Goal: Connect with others: Connect with others

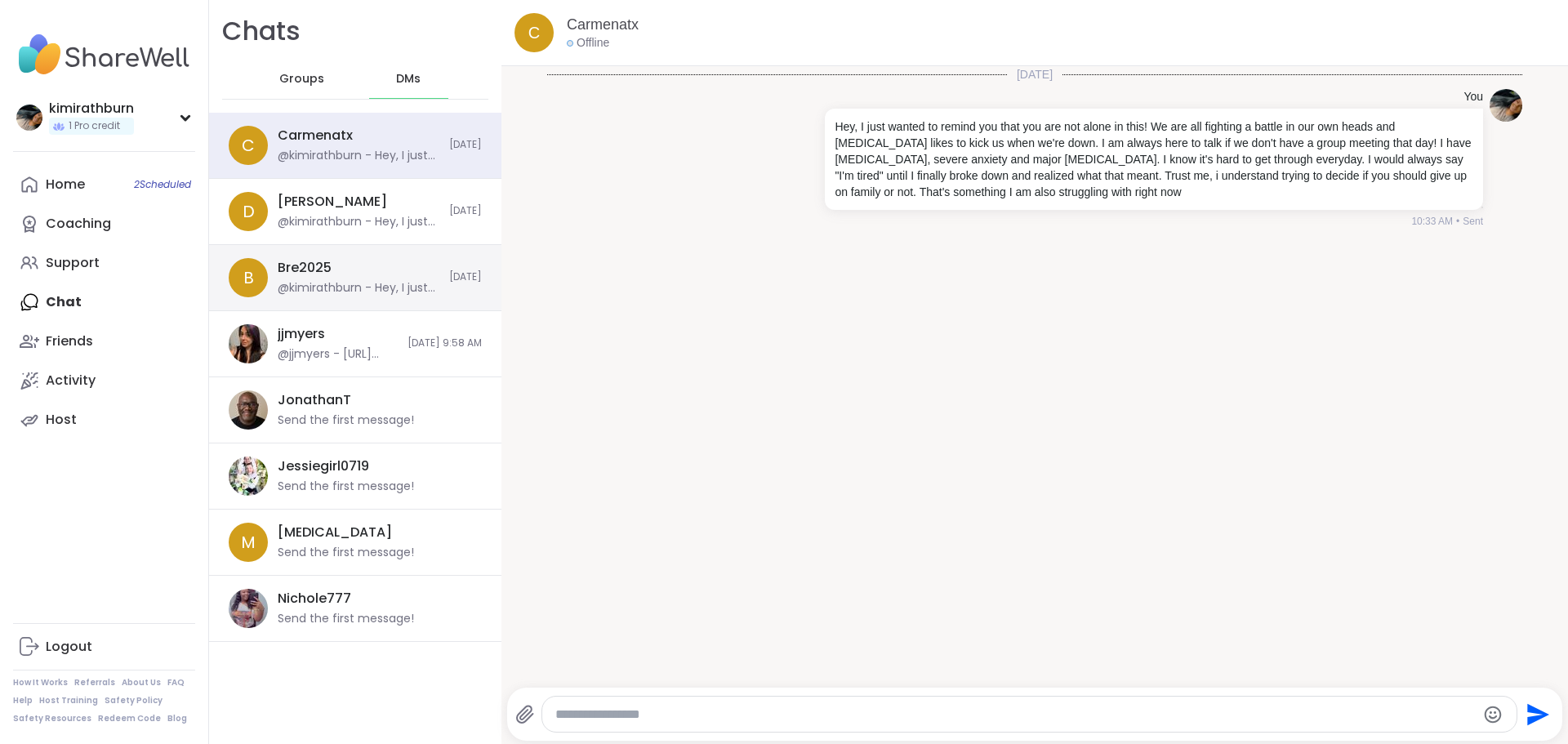
click at [336, 266] on div "Bre2025 @kimirathburn - Hey, I just wanted to remind you that you are not alone…" at bounding box center [358, 277] width 161 height 37
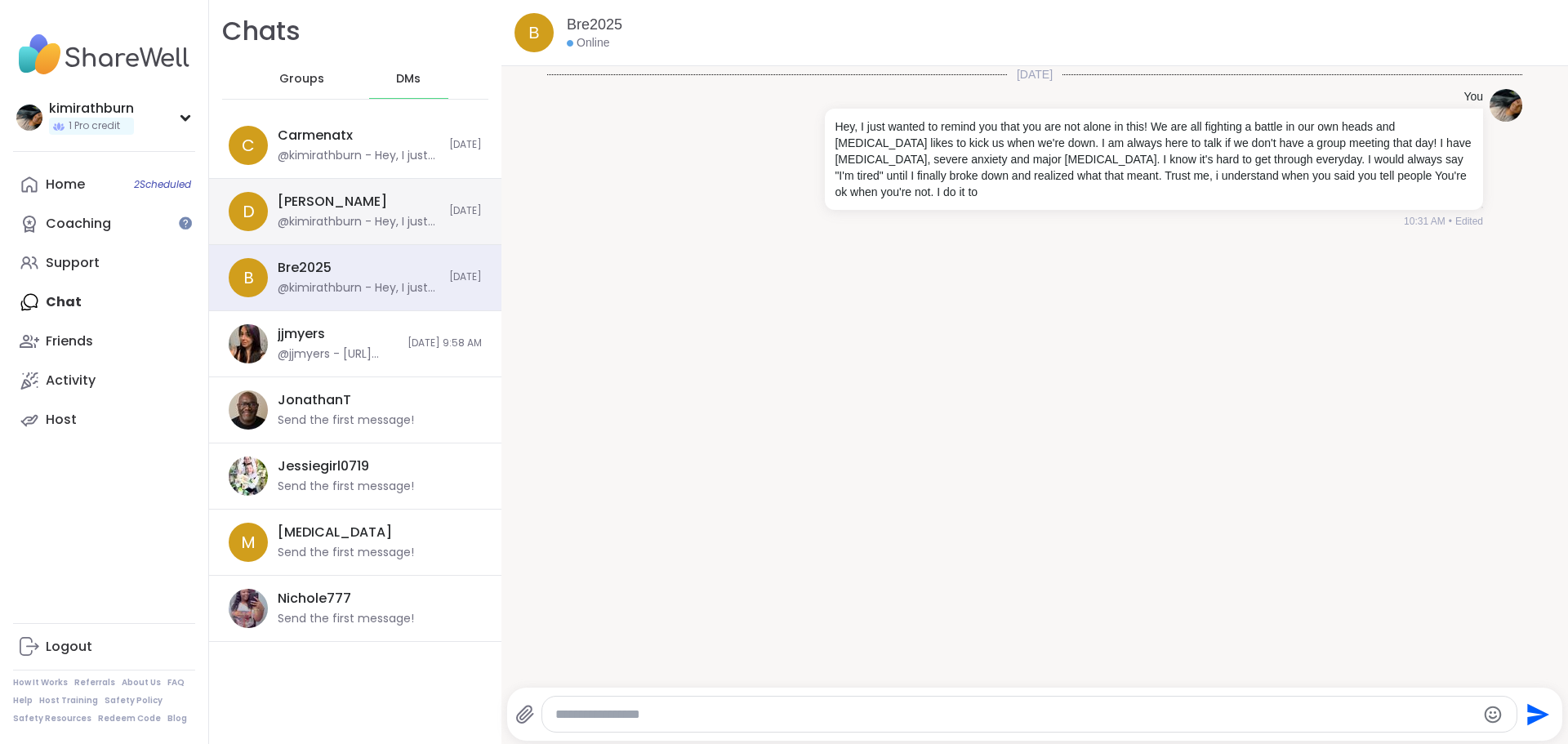
click at [346, 222] on div "@kimirathburn - Hey, I just wanted to remind you that you are not alone in this…" at bounding box center [358, 222] width 161 height 16
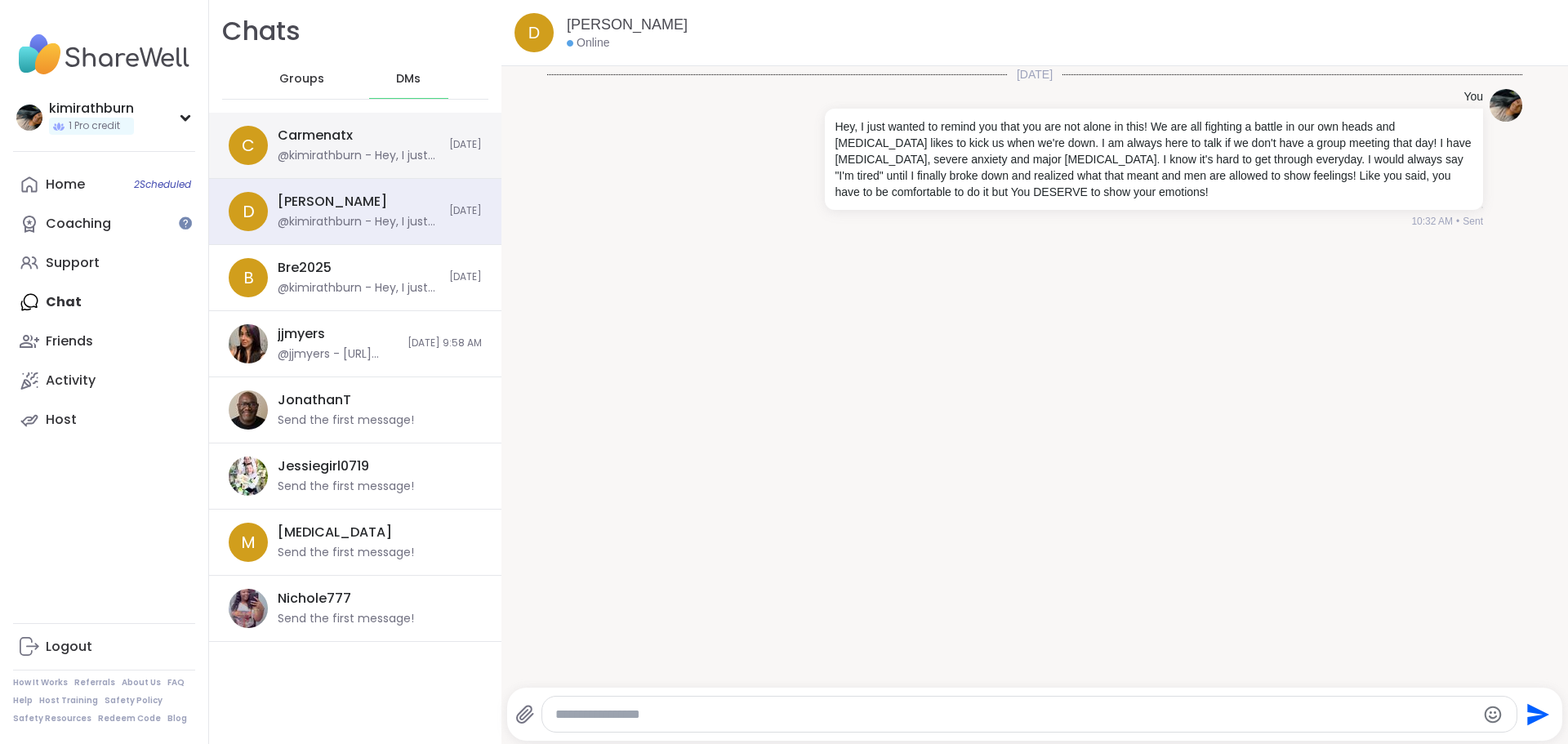
click at [340, 147] on div "Carmenatx @[PERSON_NAME], I just wanted to remind you that you are not alone in…" at bounding box center [358, 145] width 161 height 37
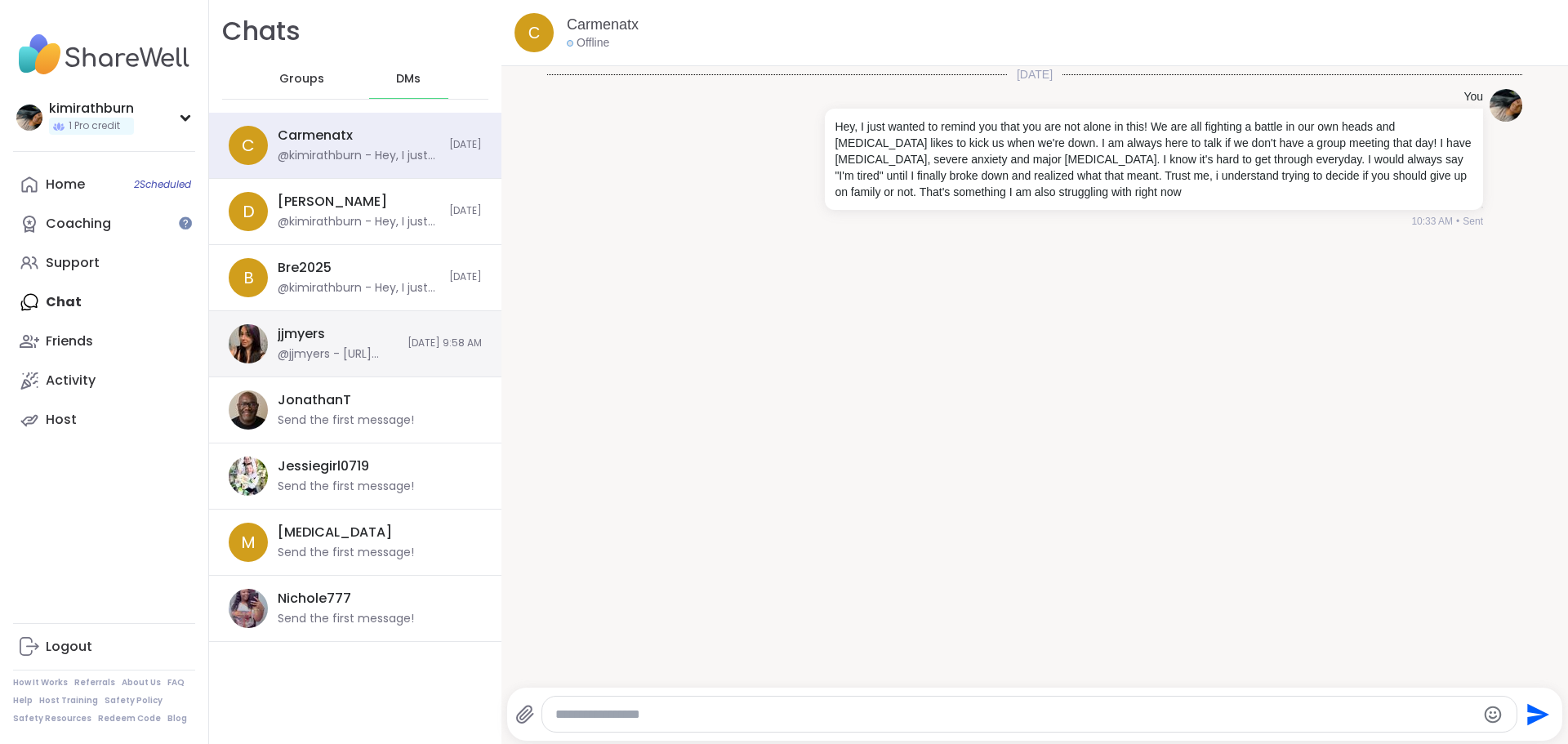
click at [313, 357] on div "@jjmyers - [URL][DOMAIN_NAME]" at bounding box center [338, 354] width 120 height 16
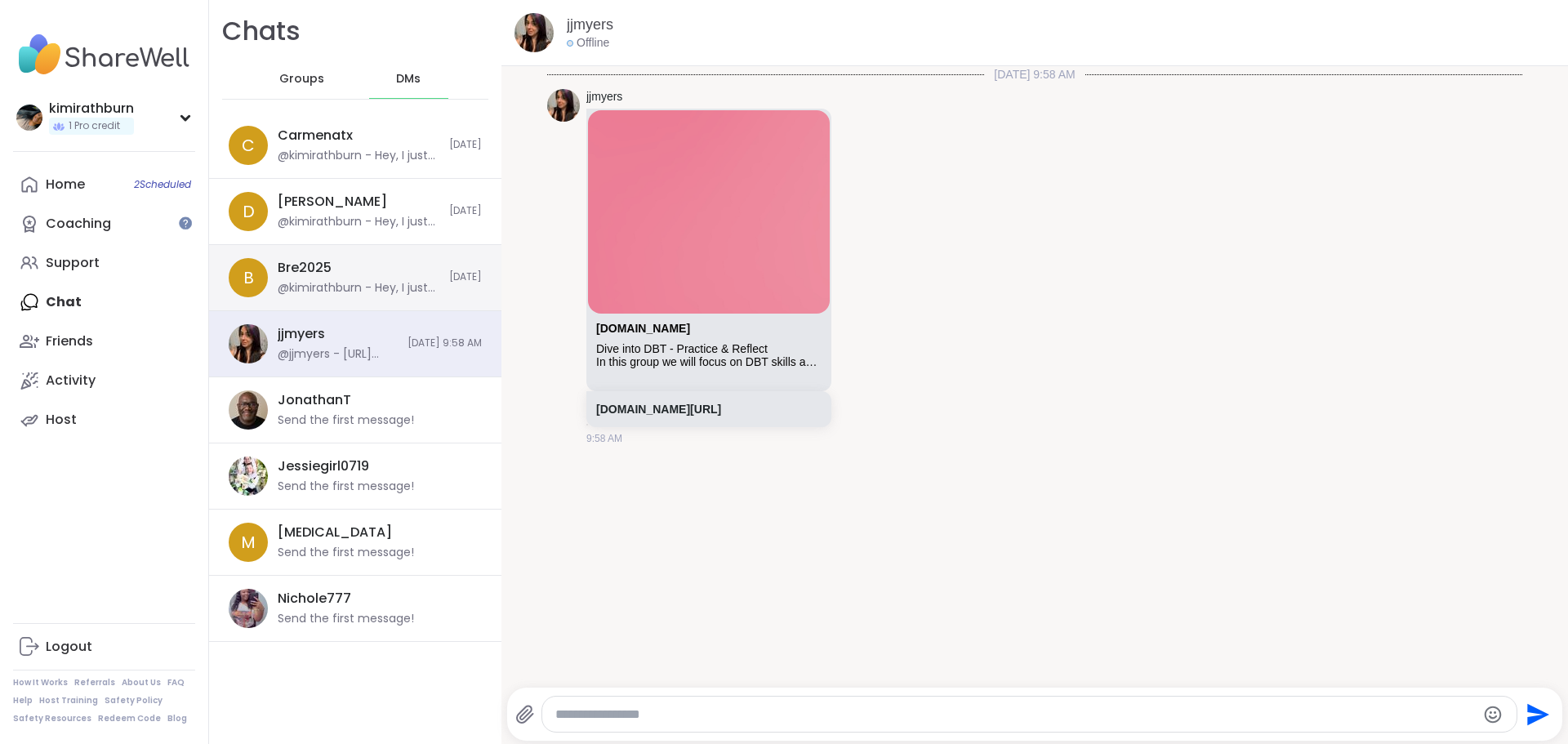
click at [320, 294] on div "@kimirathburn - Hey, I just wanted to remind you that you are not alone in this…" at bounding box center [358, 288] width 161 height 16
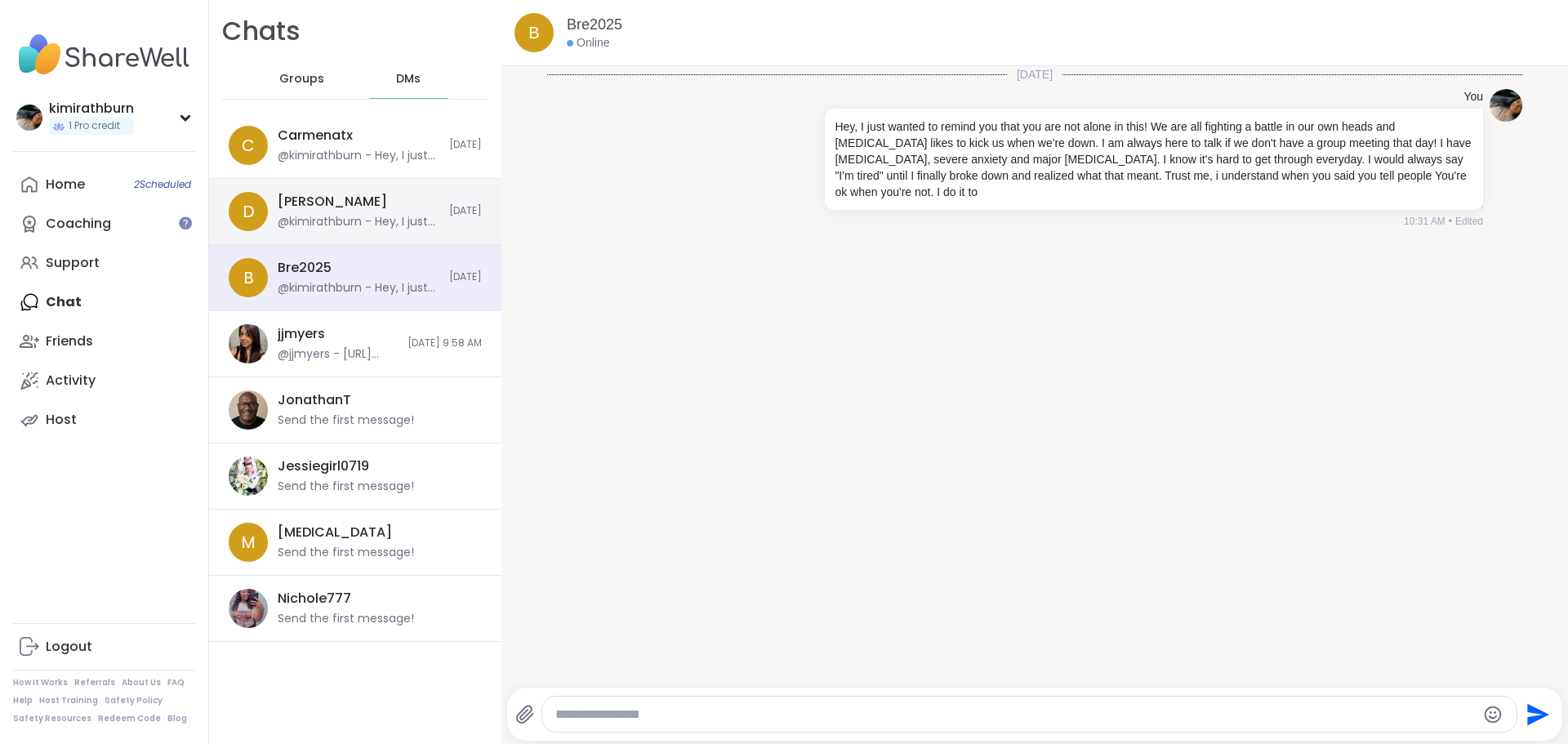
click at [355, 228] on div "@kimirathburn - Hey, I just wanted to remind you that you are not alone in this…" at bounding box center [358, 222] width 161 height 16
click at [356, 275] on div "Bre2025 @kimirathburn - Hey, I just wanted to remind you that you are not alone…" at bounding box center [358, 277] width 161 height 37
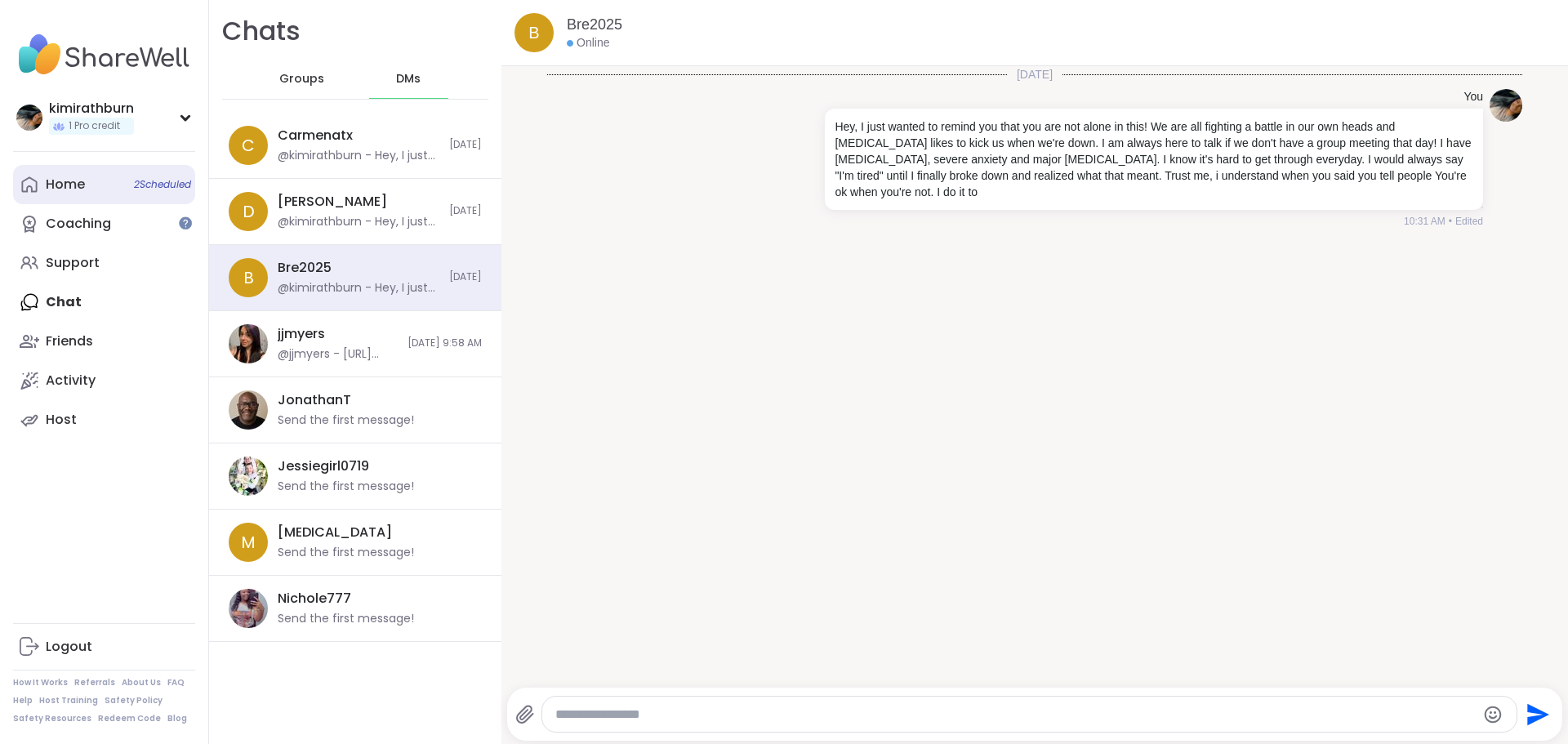
click at [106, 197] on link "Home 2 Scheduled" at bounding box center [104, 184] width 182 height 39
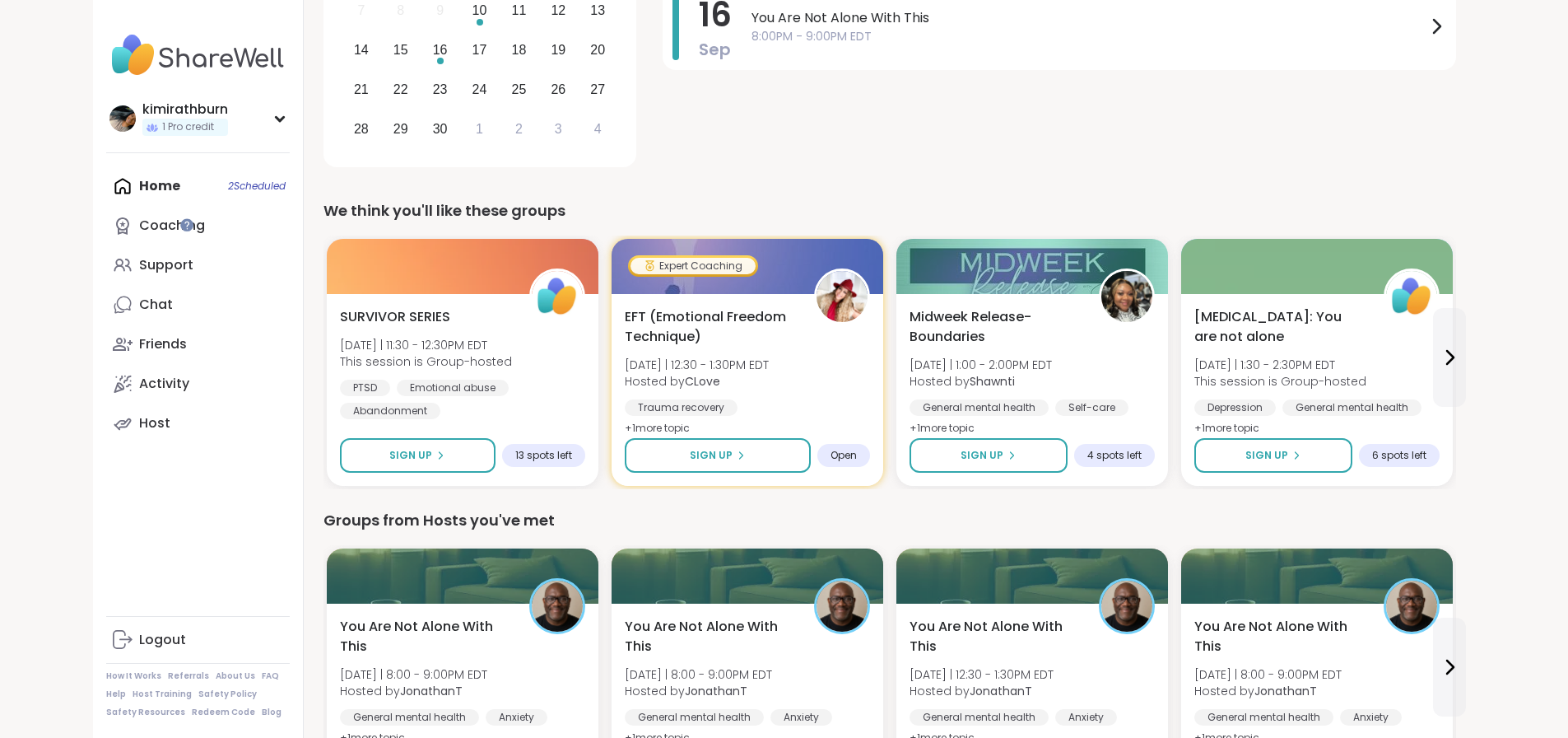
scroll to position [247, 0]
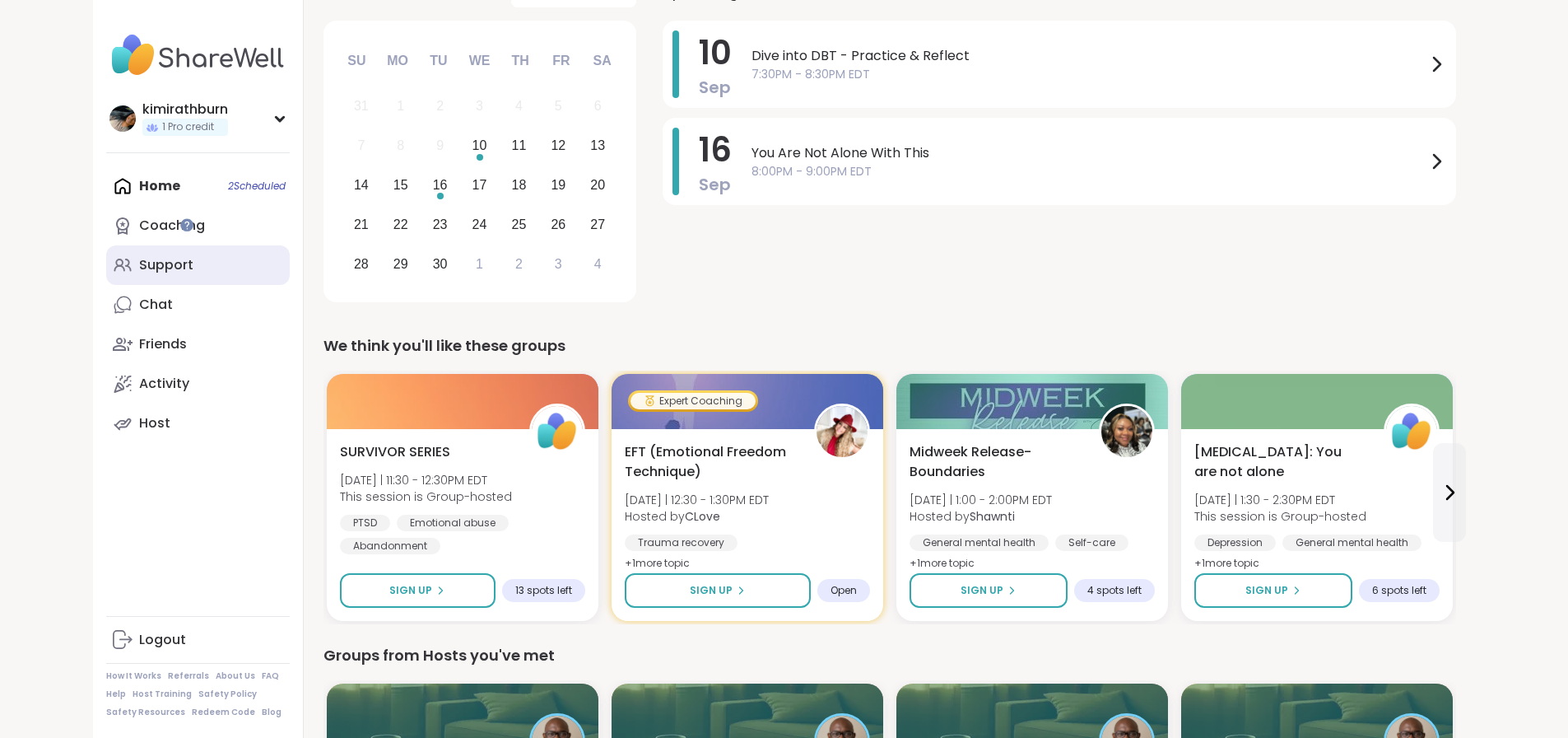
click at [106, 280] on link "Support" at bounding box center [198, 265] width 183 height 40
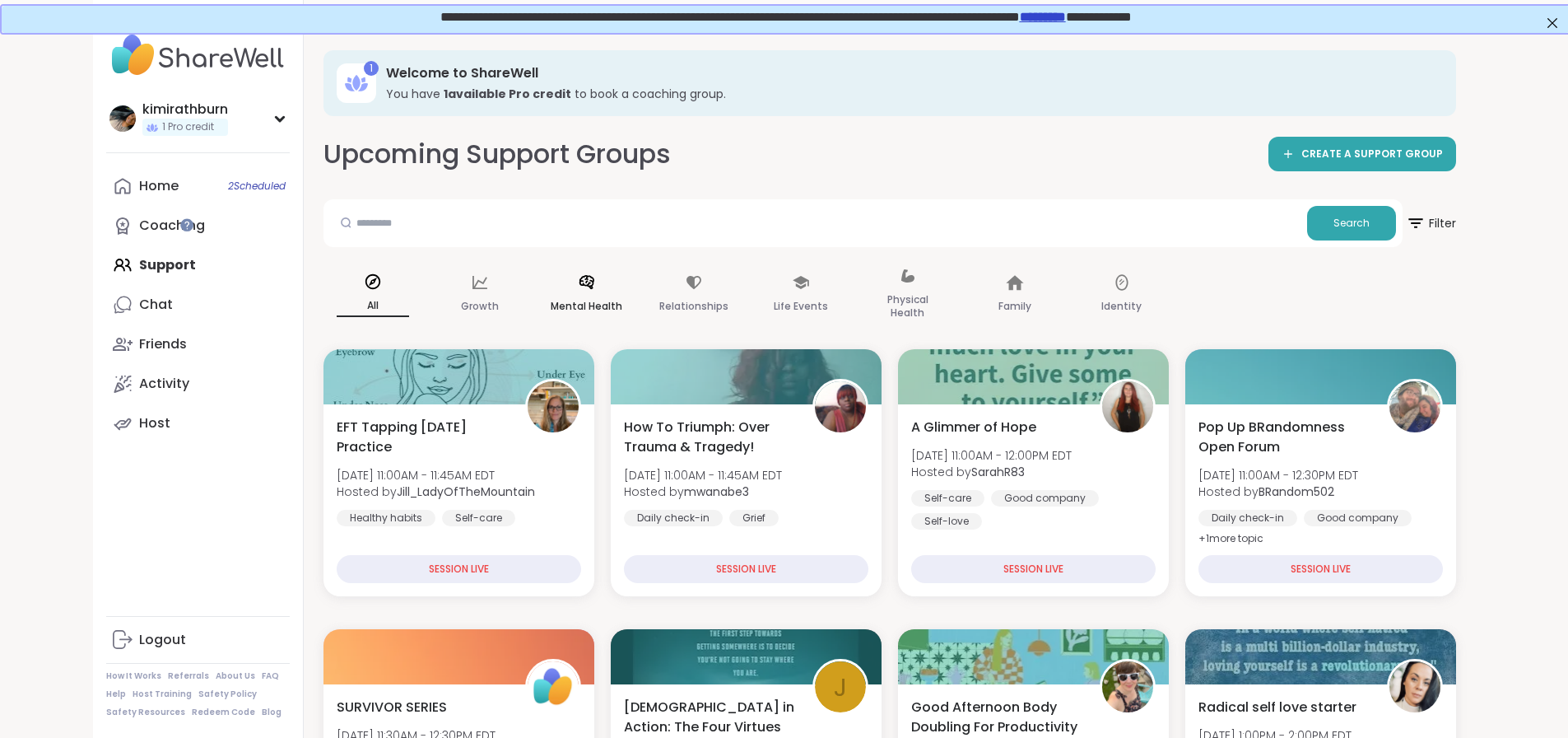
click at [551, 307] on p "Mental Health" at bounding box center [587, 307] width 72 height 20
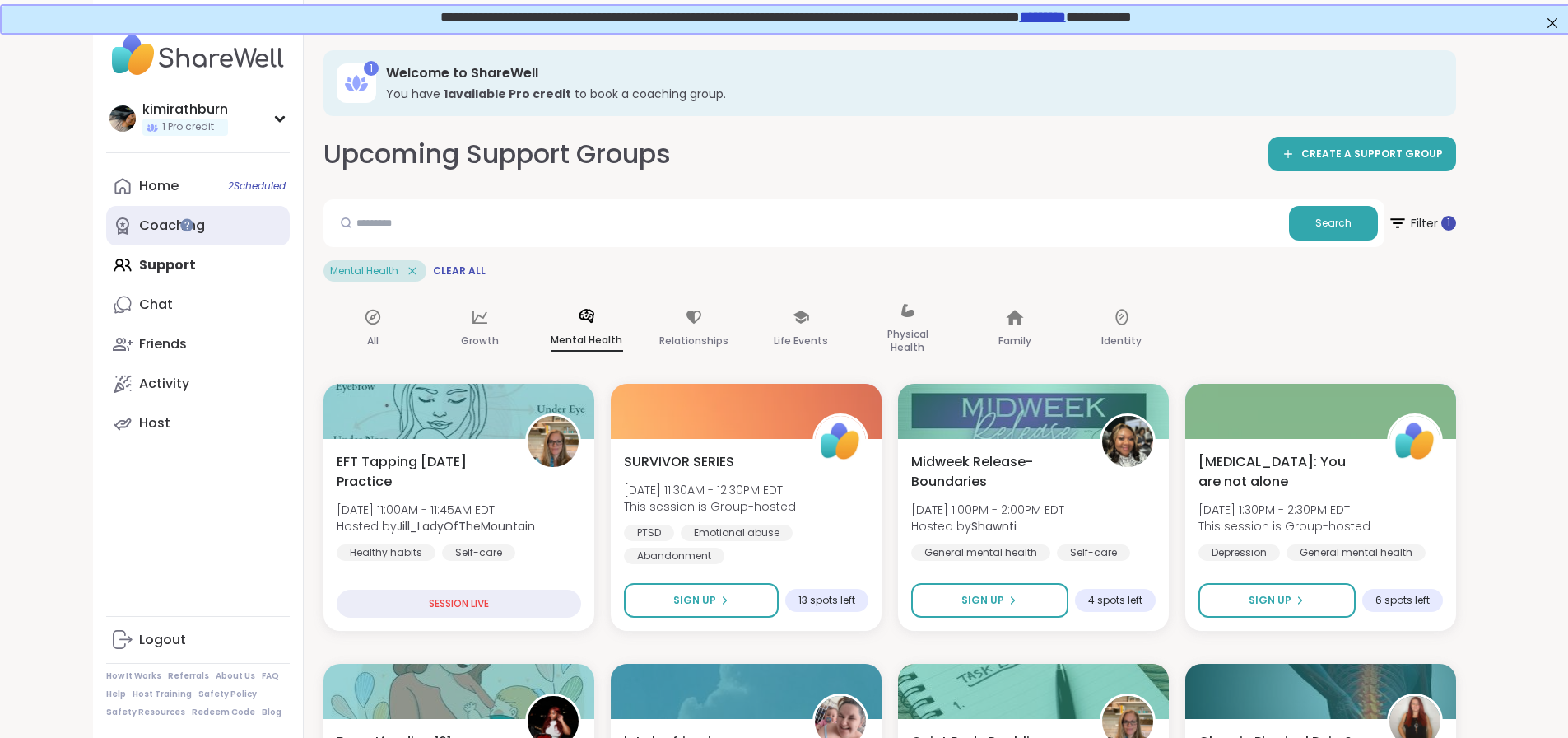
click at [139, 229] on div "Coaching" at bounding box center [172, 226] width 66 height 18
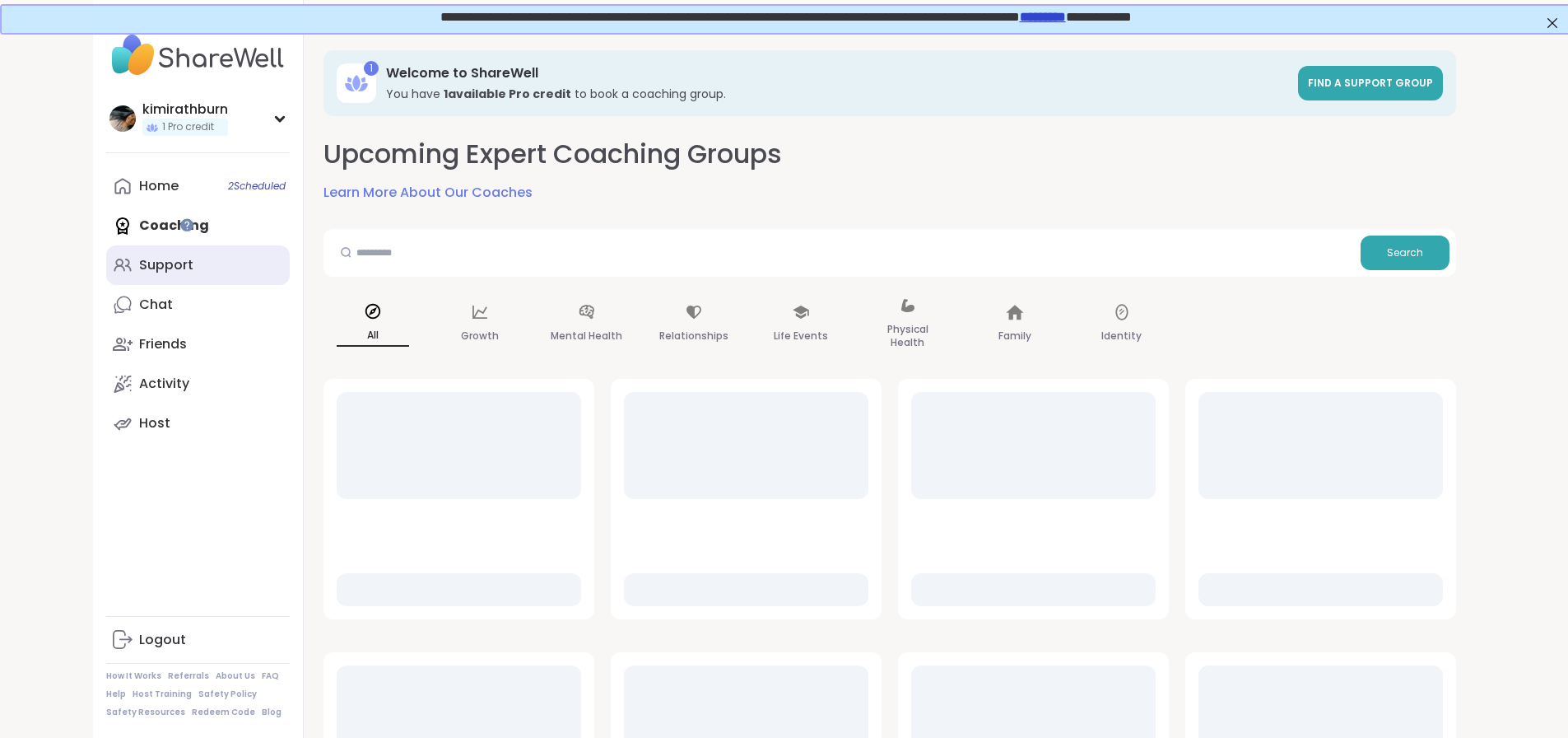
click at [139, 271] on div "Support" at bounding box center [166, 265] width 54 height 18
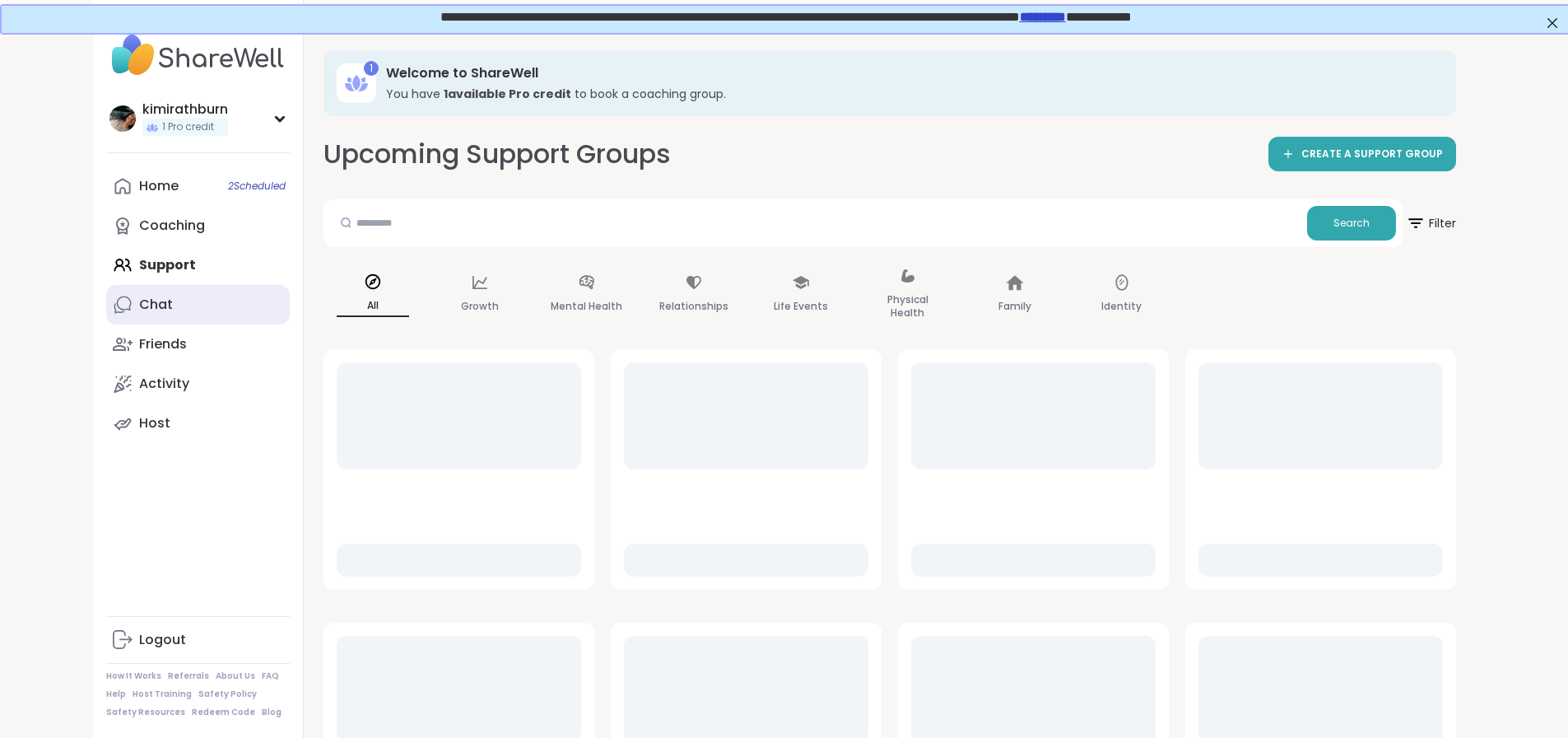
click at [106, 300] on link "Chat" at bounding box center [198, 305] width 183 height 40
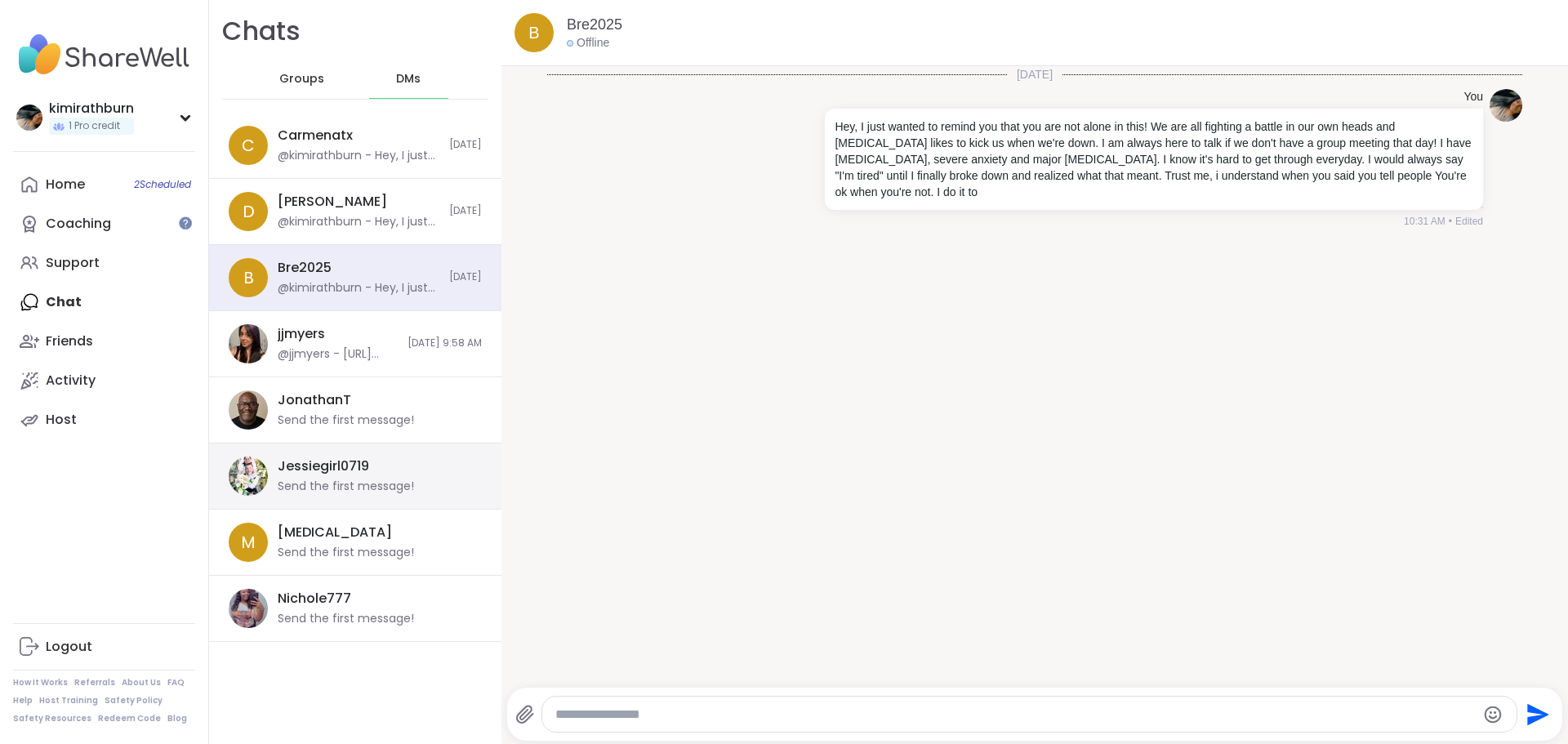
click at [302, 461] on div "Jessiegirl0719" at bounding box center [324, 466] width 92 height 18
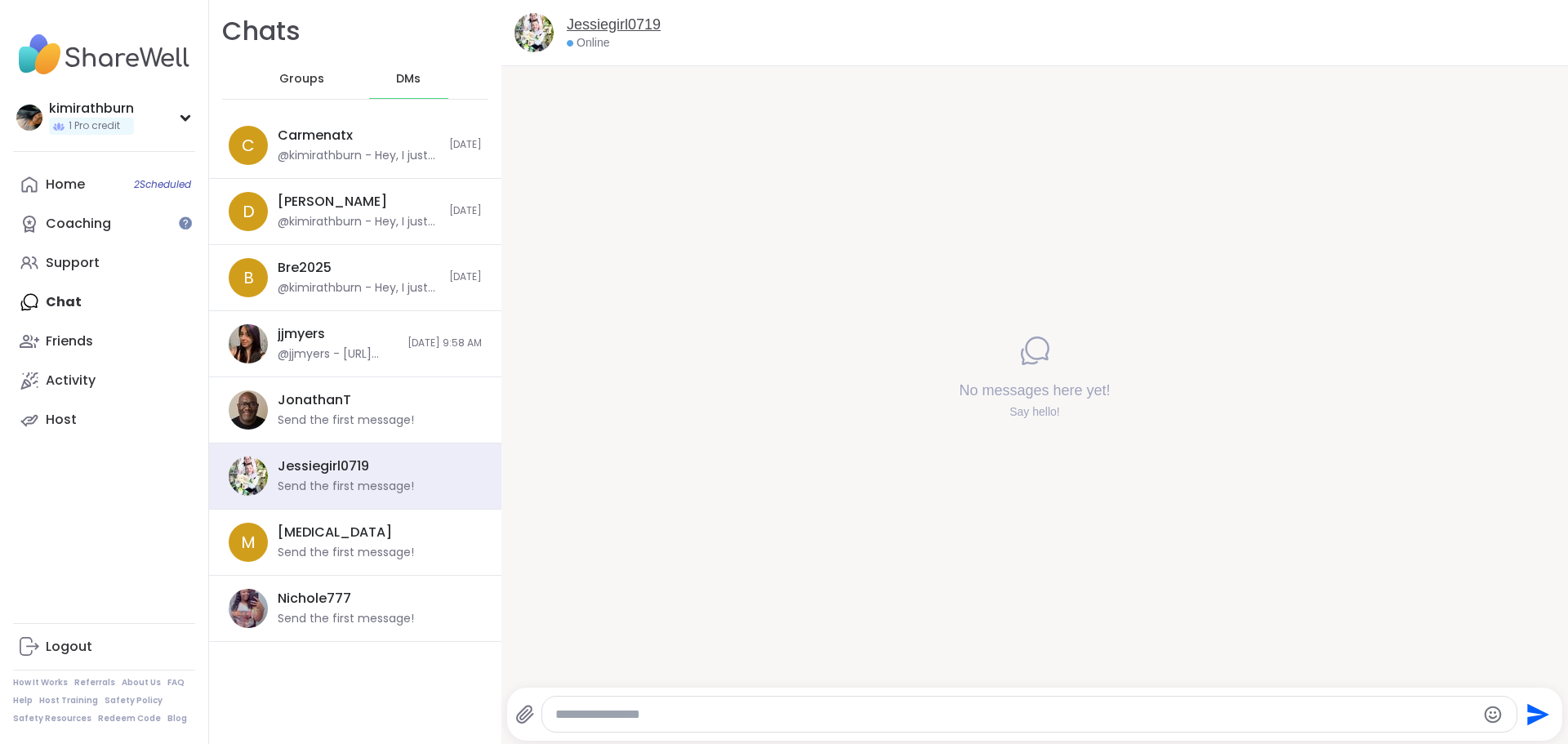
click at [608, 23] on link "Jessiegirl0719" at bounding box center [613, 24] width 94 height 20
